Goal: Transaction & Acquisition: Book appointment/travel/reservation

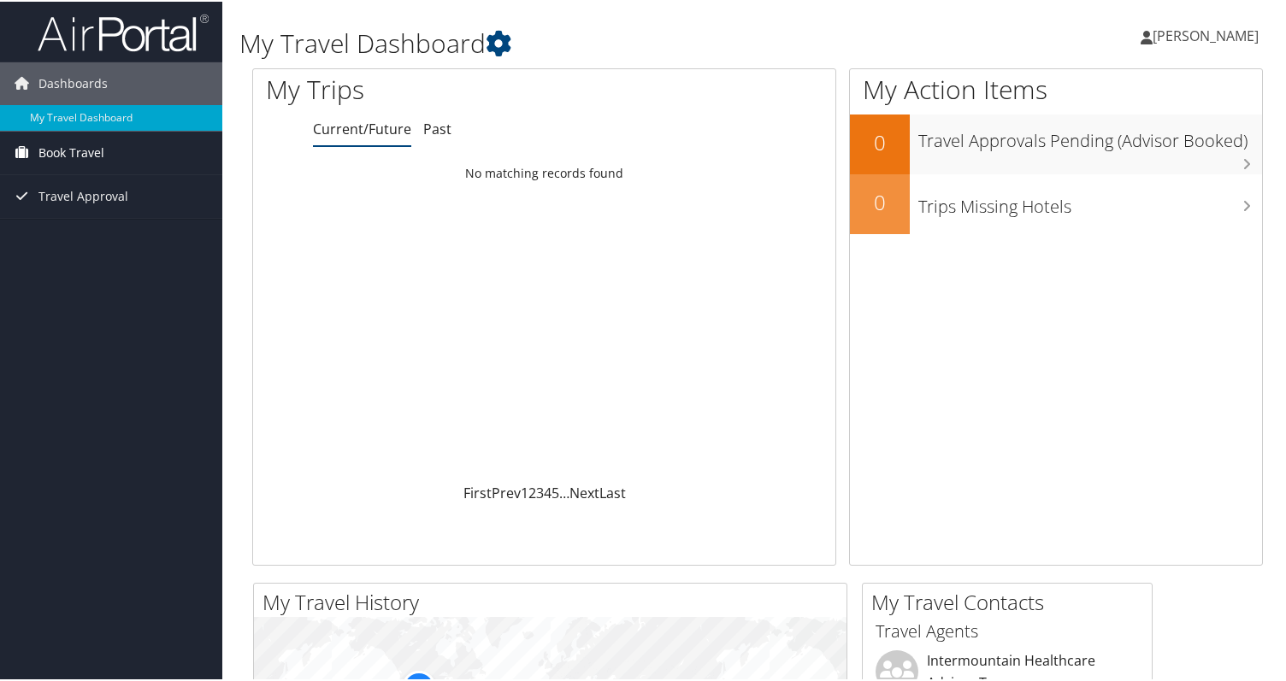
click at [23, 144] on icon at bounding box center [22, 151] width 26 height 26
click at [1209, 28] on span "[PERSON_NAME]" at bounding box center [1205, 34] width 106 height 19
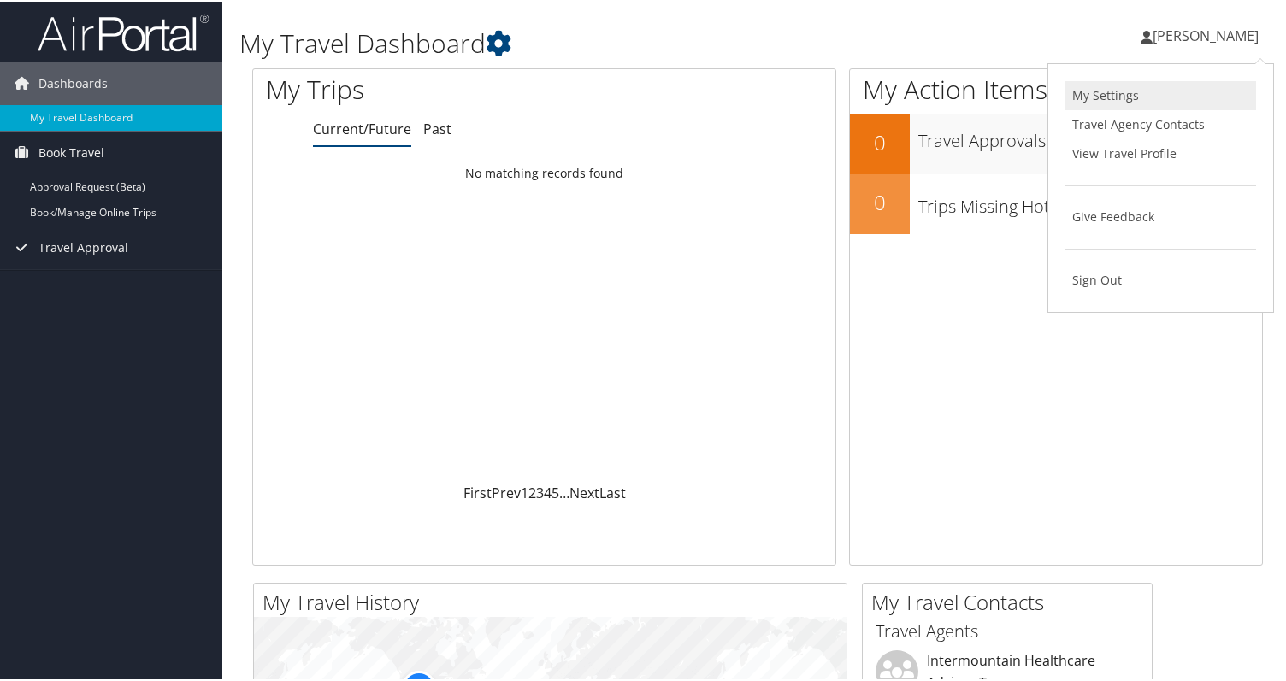
click at [1122, 85] on link "My Settings" at bounding box center [1160, 93] width 191 height 29
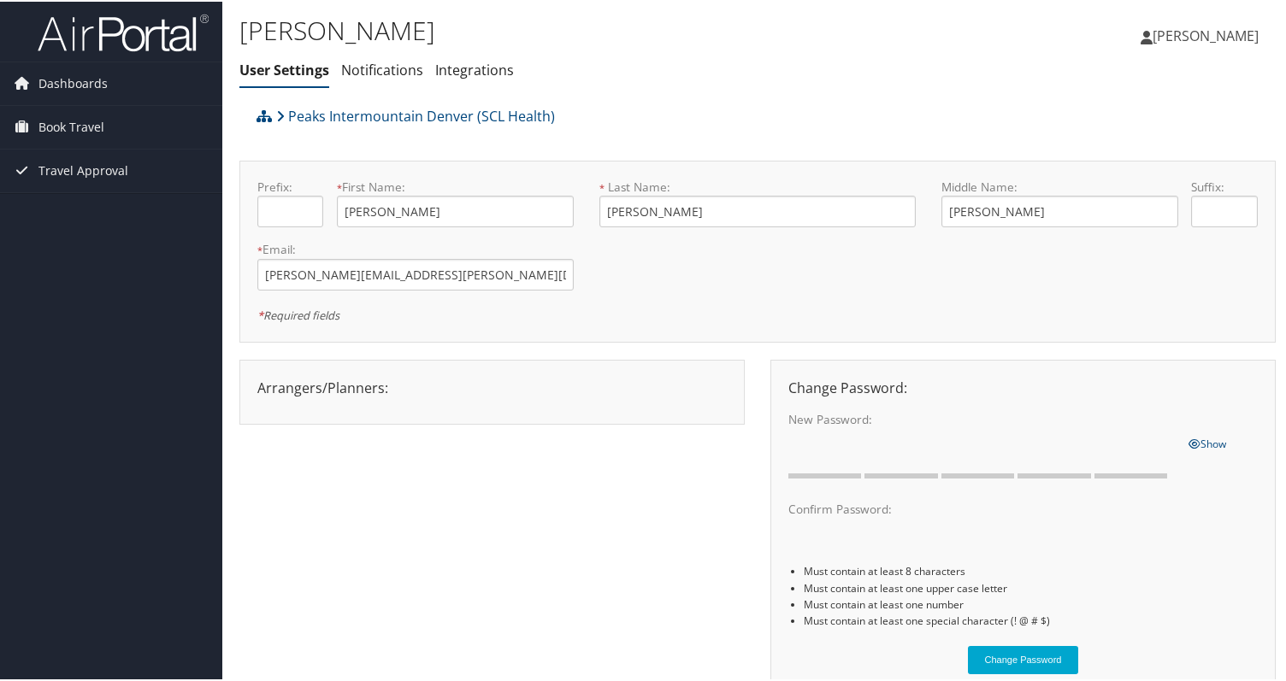
click at [1181, 41] on span "[PERSON_NAME]" at bounding box center [1205, 34] width 106 height 19
click at [1151, 156] on link "View Travel Profile" at bounding box center [1160, 152] width 191 height 29
click at [55, 73] on span "Dashboards" at bounding box center [72, 82] width 69 height 43
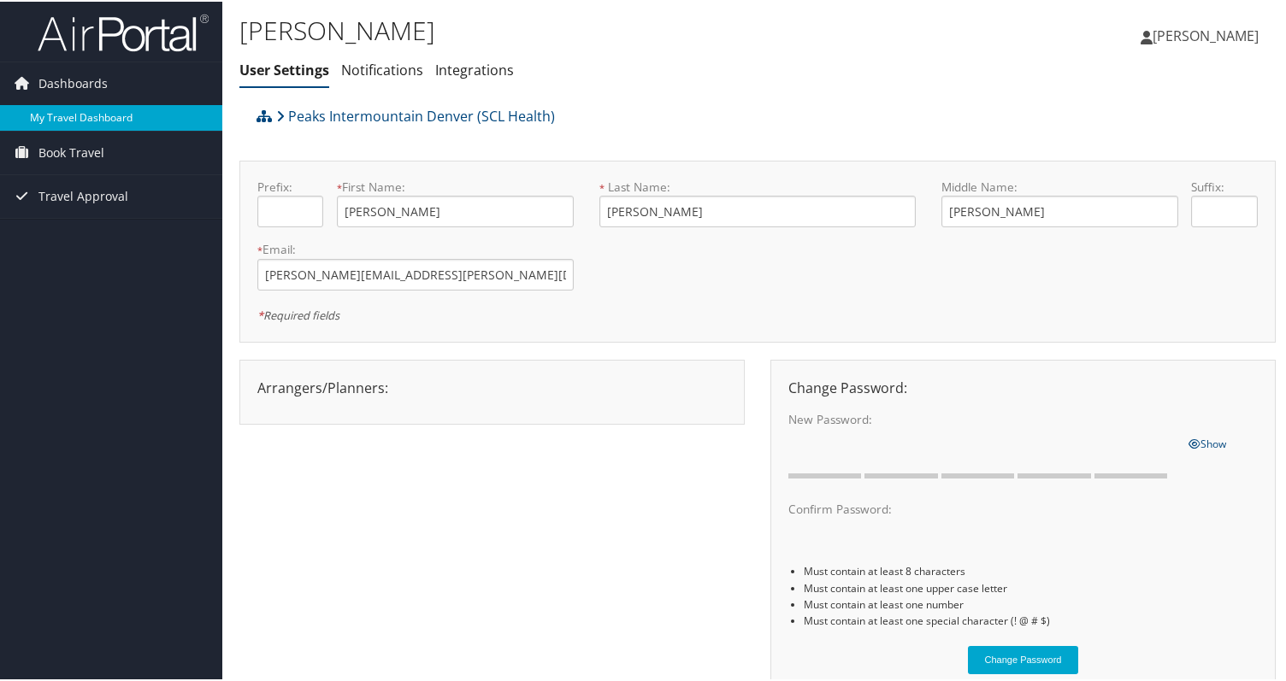
click at [55, 114] on link "My Travel Dashboard" at bounding box center [111, 116] width 222 height 26
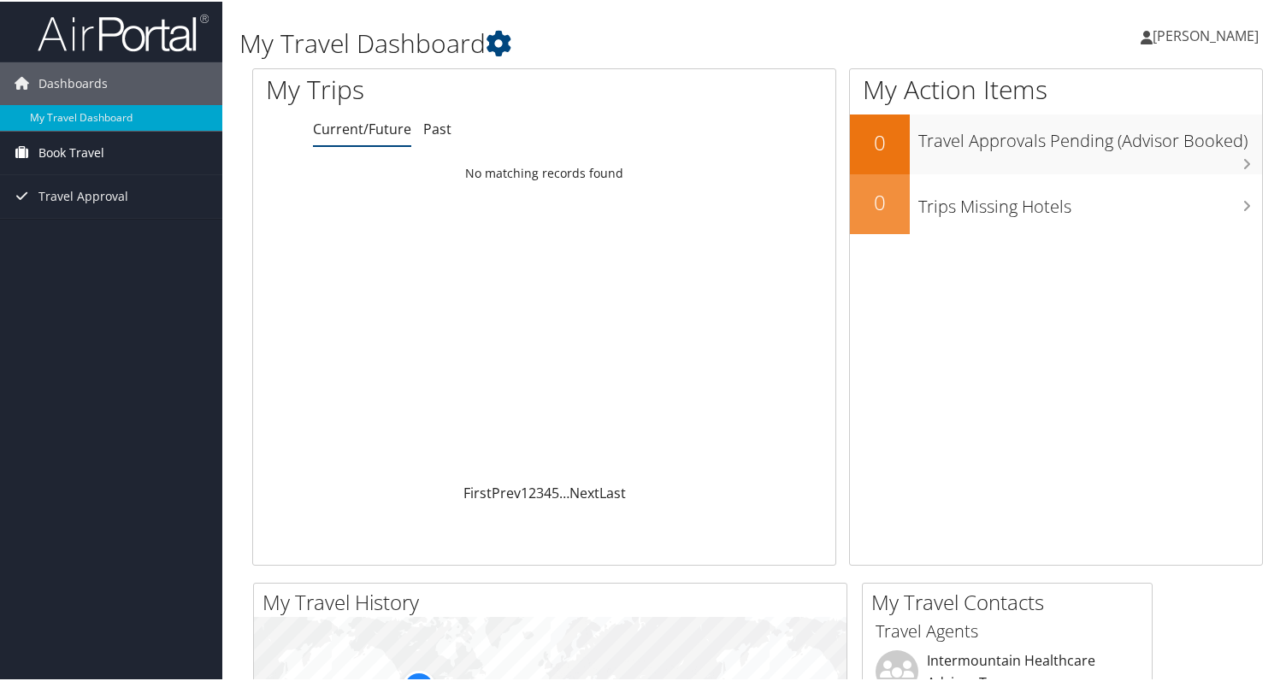
click at [56, 147] on span "Book Travel" at bounding box center [71, 151] width 66 height 43
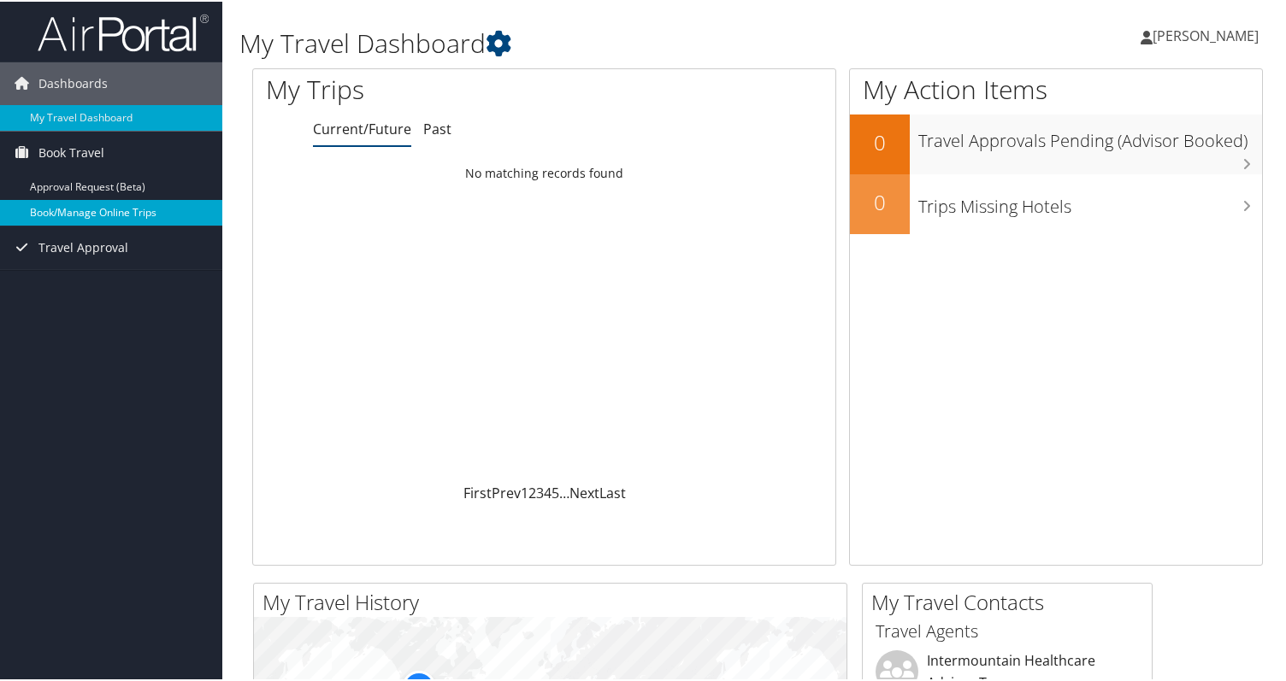
click at [58, 206] on link "Book/Manage Online Trips" at bounding box center [111, 211] width 222 height 26
